Goal: Information Seeking & Learning: Check status

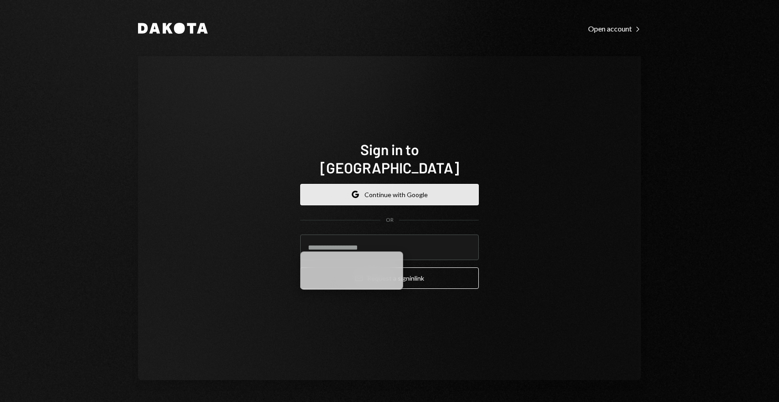
click at [370, 189] on button "Google Continue with Google" at bounding box center [389, 194] width 179 height 21
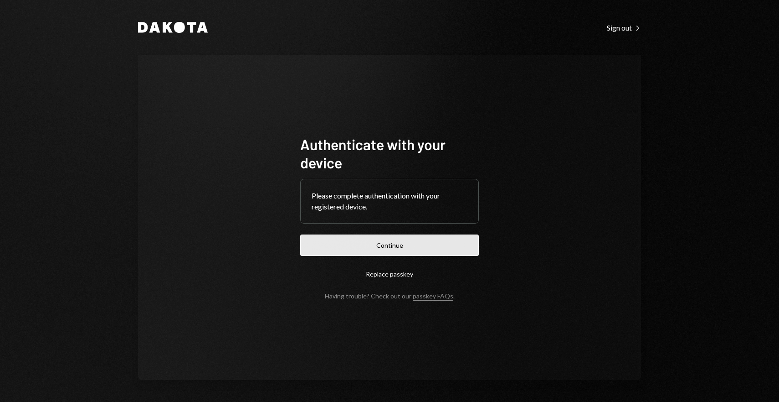
click at [412, 239] on button "Continue" at bounding box center [389, 244] width 179 height 21
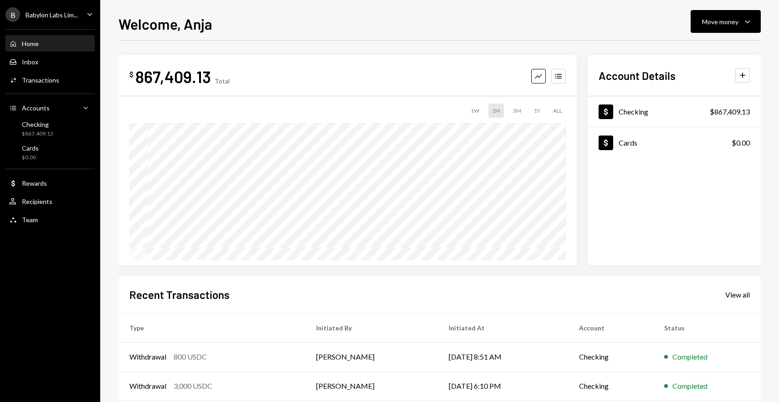
click at [72, 20] on div "B Babylon Labs Lim..." at bounding box center [41, 14] width 72 height 15
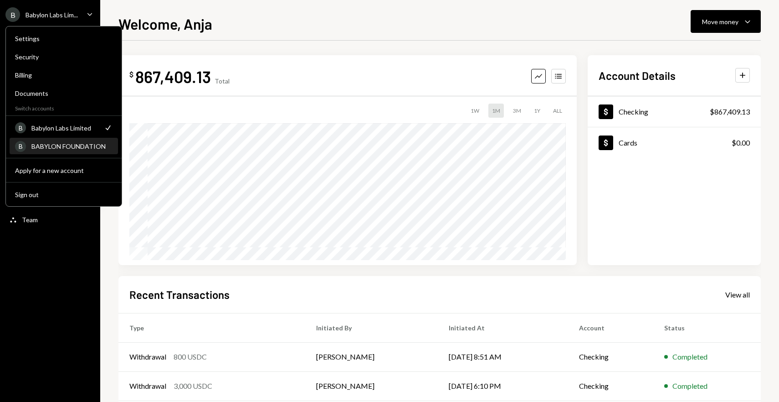
click at [53, 141] on div "B BABYLON FOUNDATION" at bounding box center [64, 146] width 98 height 15
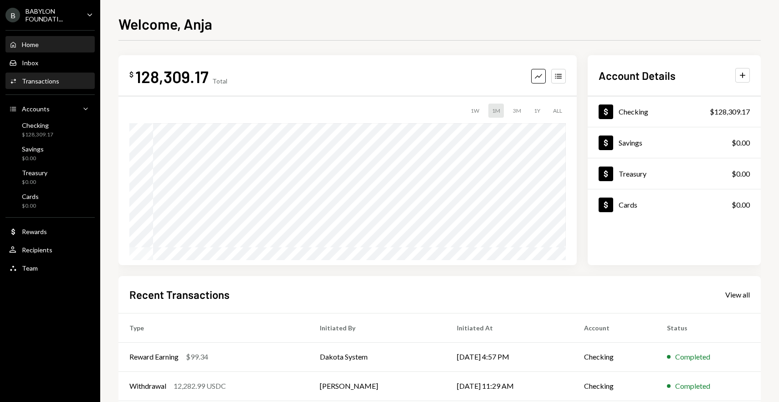
click at [47, 85] on div "Activities Transactions" at bounding box center [50, 80] width 82 height 15
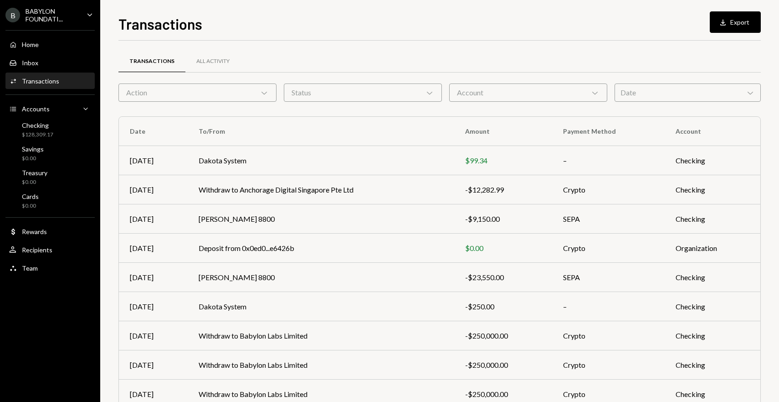
click at [645, 93] on div "Date Chevron Down" at bounding box center [688, 92] width 146 height 18
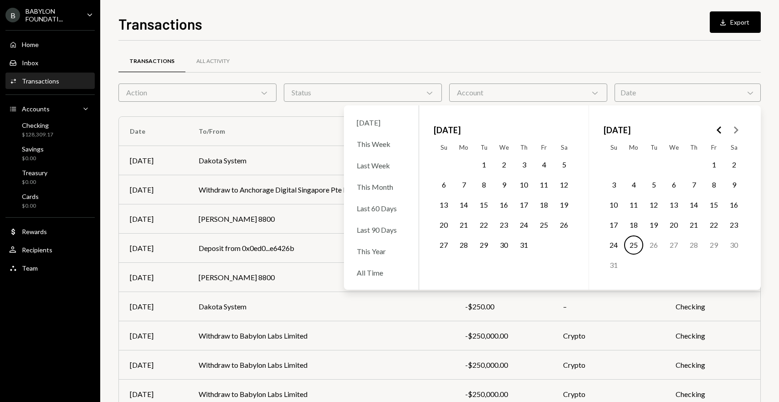
click at [731, 135] on icon "Go to the Next Month" at bounding box center [736, 129] width 11 height 11
click at [734, 132] on polygon "Go to the Next Month" at bounding box center [736, 129] width 5 height 7
click at [722, 132] on icon "Go to the Previous Month" at bounding box center [719, 129] width 11 height 11
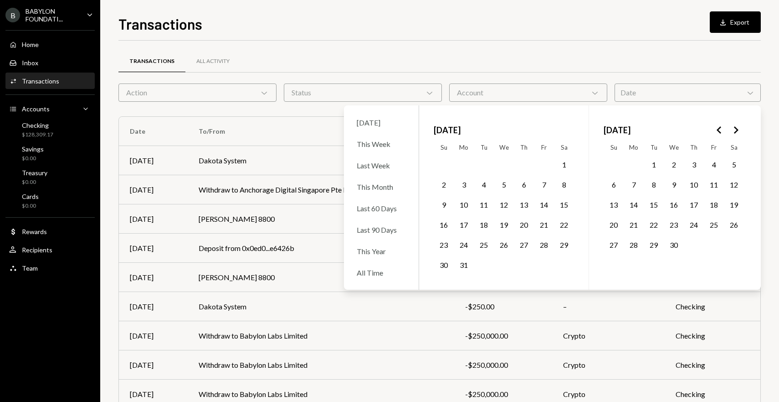
click at [722, 132] on icon "Go to the Previous Month" at bounding box center [719, 129] width 11 height 11
click at [737, 132] on icon "Go to the Next Month" at bounding box center [736, 129] width 11 height 11
click at [521, 188] on button "9" at bounding box center [524, 184] width 19 height 19
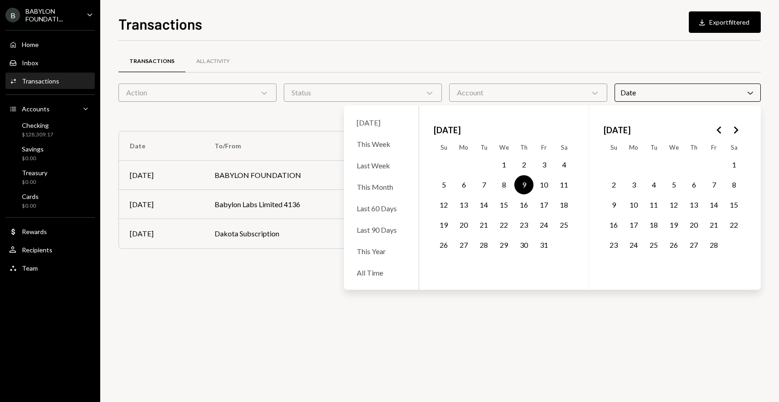
click at [434, 55] on div "Transactions All Activity" at bounding box center [440, 61] width 643 height 23
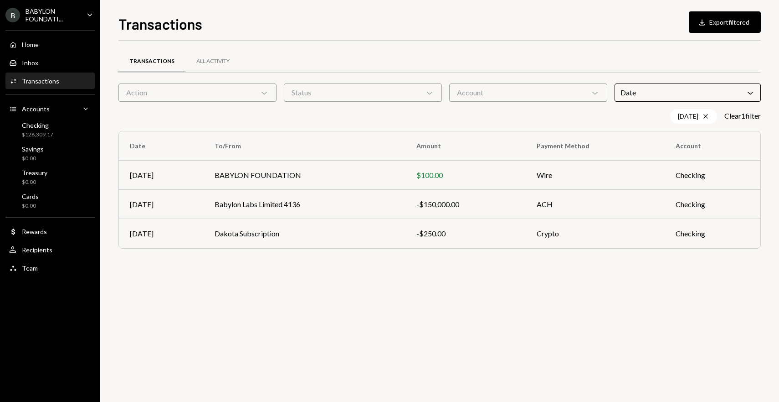
click at [666, 95] on div "Date Chevron Down" at bounding box center [688, 92] width 146 height 18
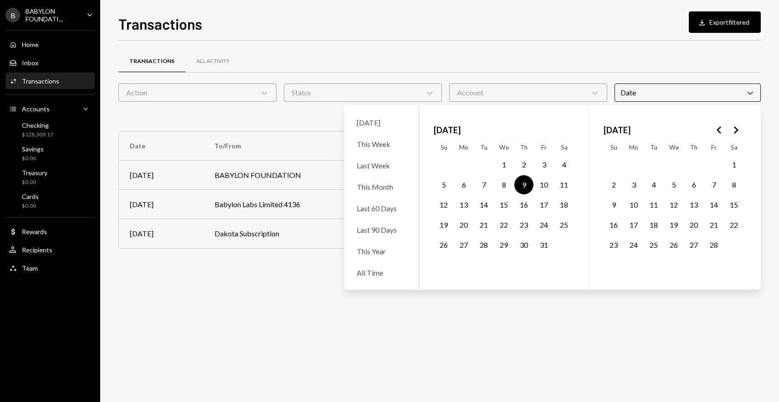
click at [598, 79] on div "Transactions All Activity" at bounding box center [440, 67] width 643 height 34
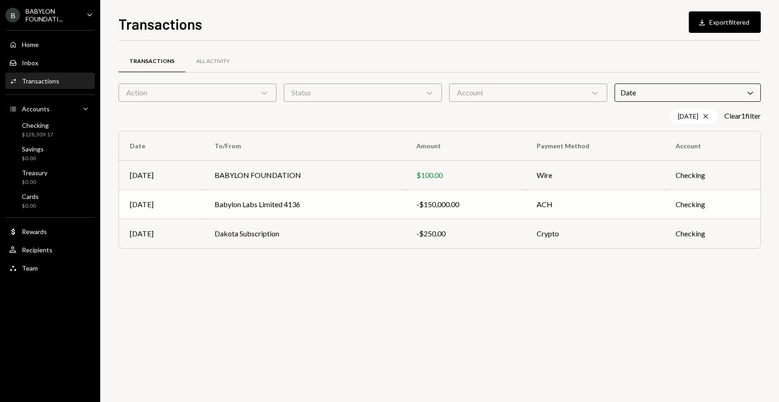
click at [459, 202] on div "-$150,000.00" at bounding box center [466, 204] width 98 height 11
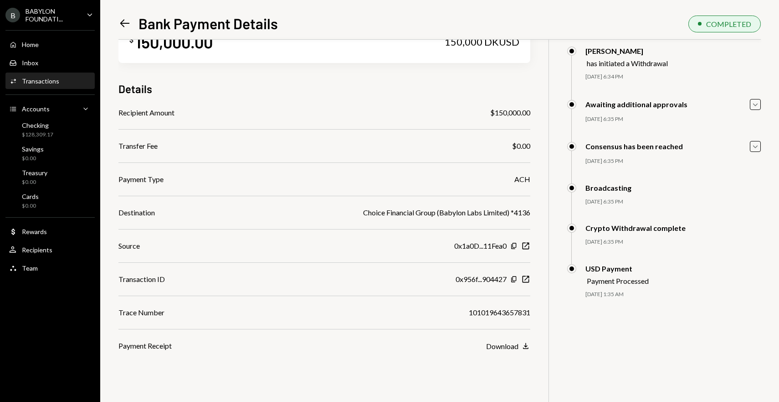
scroll to position [40, 0]
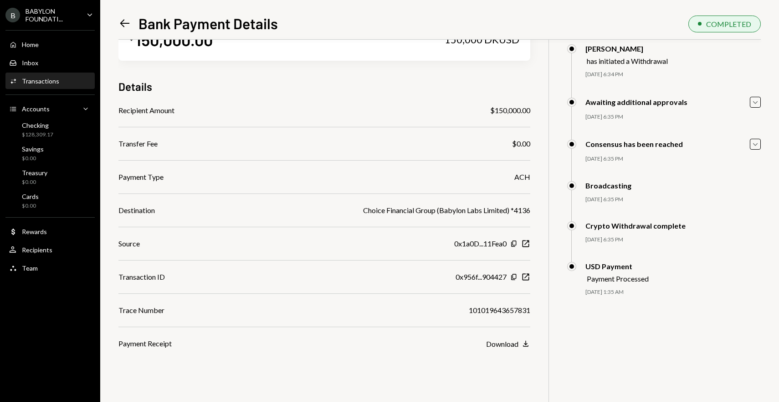
click at [97, 15] on div "B BABYLON FOUNDATI... Caret Down" at bounding box center [50, 14] width 100 height 15
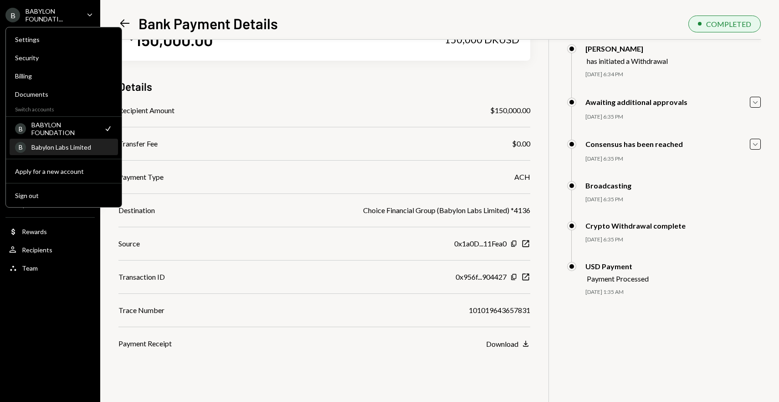
click at [63, 144] on div "Babylon Labs Limited" at bounding box center [71, 147] width 81 height 8
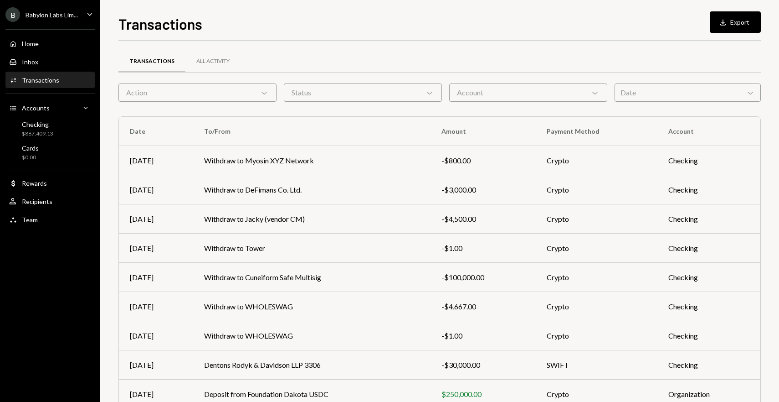
click at [639, 89] on div "Date Chevron Down" at bounding box center [688, 92] width 146 height 18
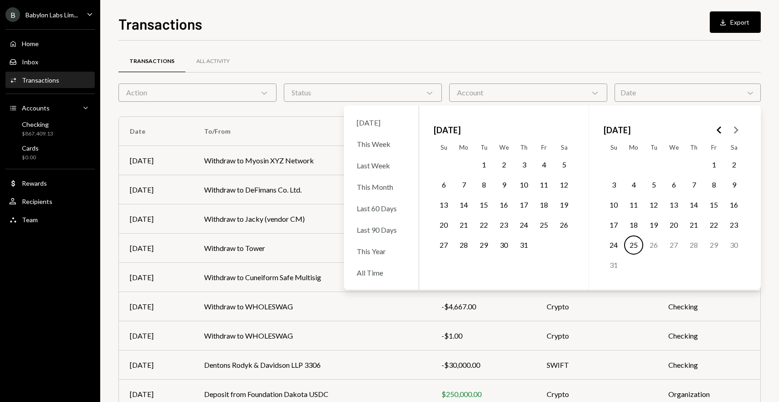
click at [718, 129] on polygon "Go to the Previous Month" at bounding box center [719, 129] width 5 height 7
click at [740, 129] on icon "Go to the Next Month" at bounding box center [736, 129] width 11 height 11
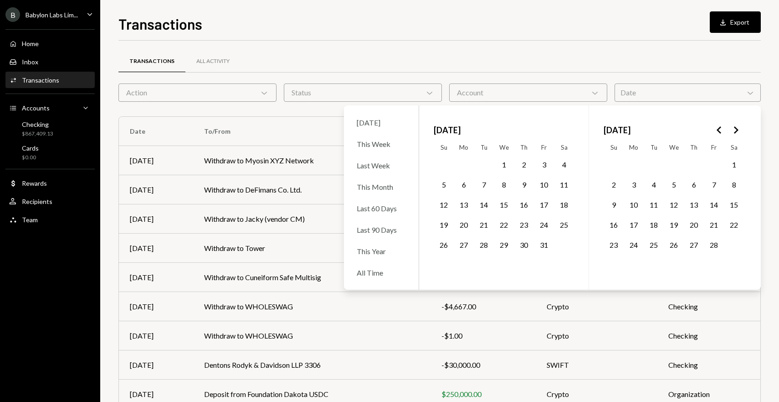
click at [500, 168] on button "1" at bounding box center [504, 164] width 19 height 19
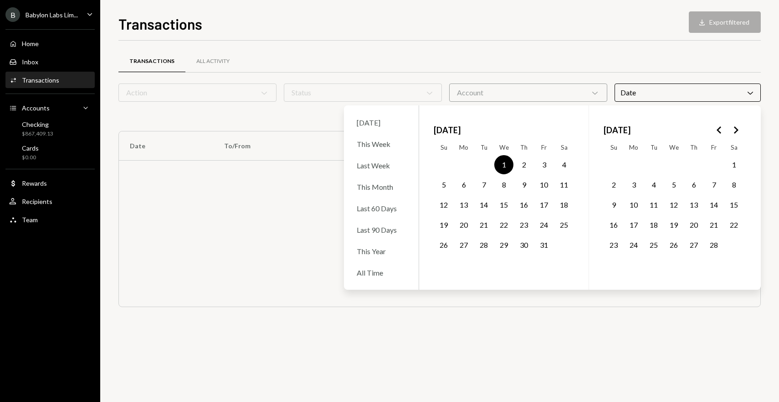
click at [521, 185] on button "9" at bounding box center [524, 184] width 19 height 19
click at [538, 238] on button "31" at bounding box center [544, 244] width 19 height 19
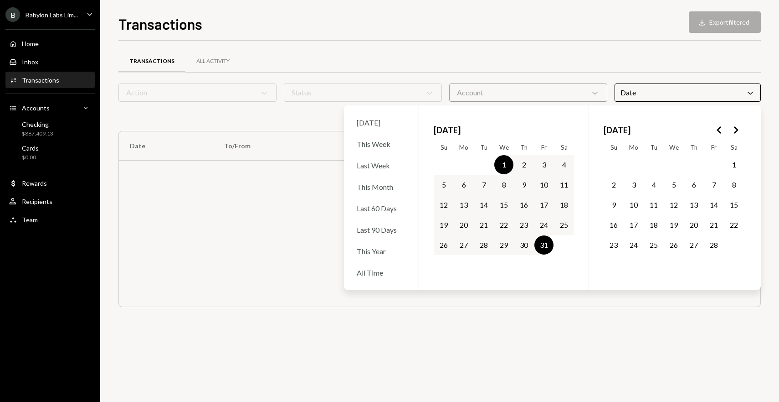
click at [520, 186] on button "9" at bounding box center [524, 184] width 19 height 19
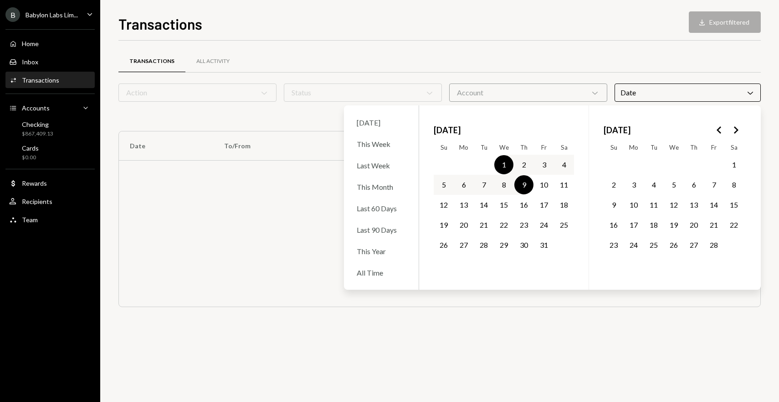
click at [502, 185] on button "8" at bounding box center [504, 184] width 19 height 19
click at [505, 166] on button "1" at bounding box center [504, 164] width 19 height 19
click at [501, 169] on button "1" at bounding box center [504, 164] width 19 height 19
click at [502, 177] on button "8" at bounding box center [504, 184] width 19 height 19
click at [505, 183] on button "8" at bounding box center [504, 184] width 19 height 19
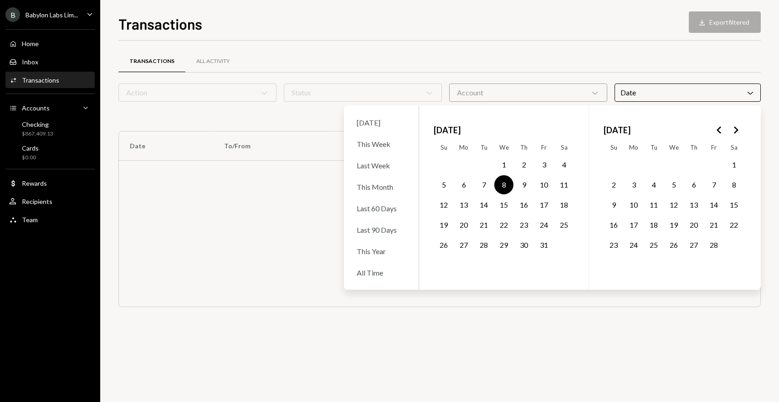
click at [545, 241] on button "31" at bounding box center [544, 244] width 19 height 19
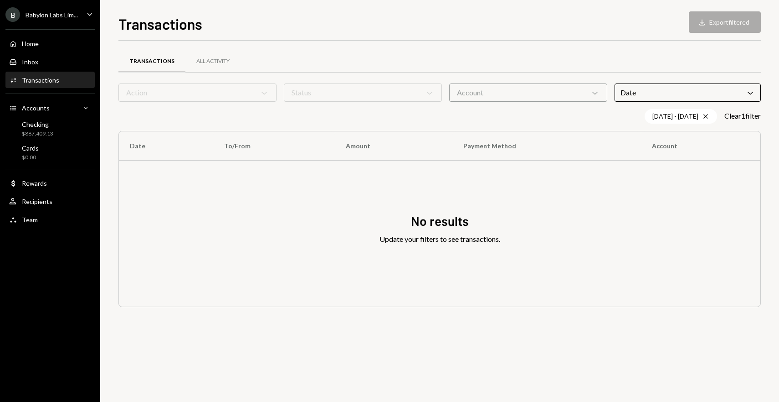
click at [515, 71] on div "Transactions All Activity" at bounding box center [440, 61] width 643 height 23
